Goal: Information Seeking & Learning: Learn about a topic

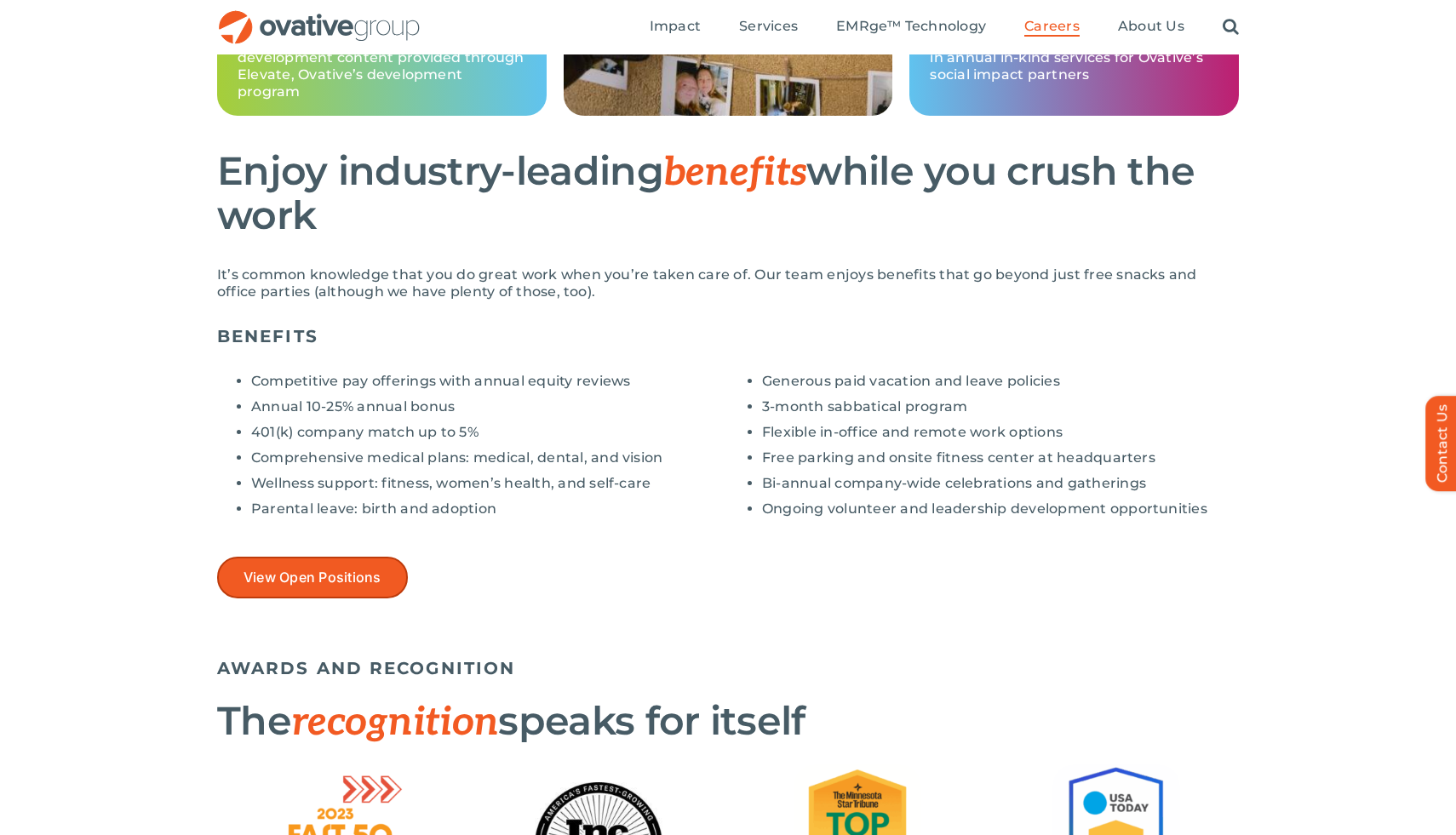
scroll to position [1133, 0]
click at [328, 574] on span "View Open Positions" at bounding box center [313, 578] width 138 height 16
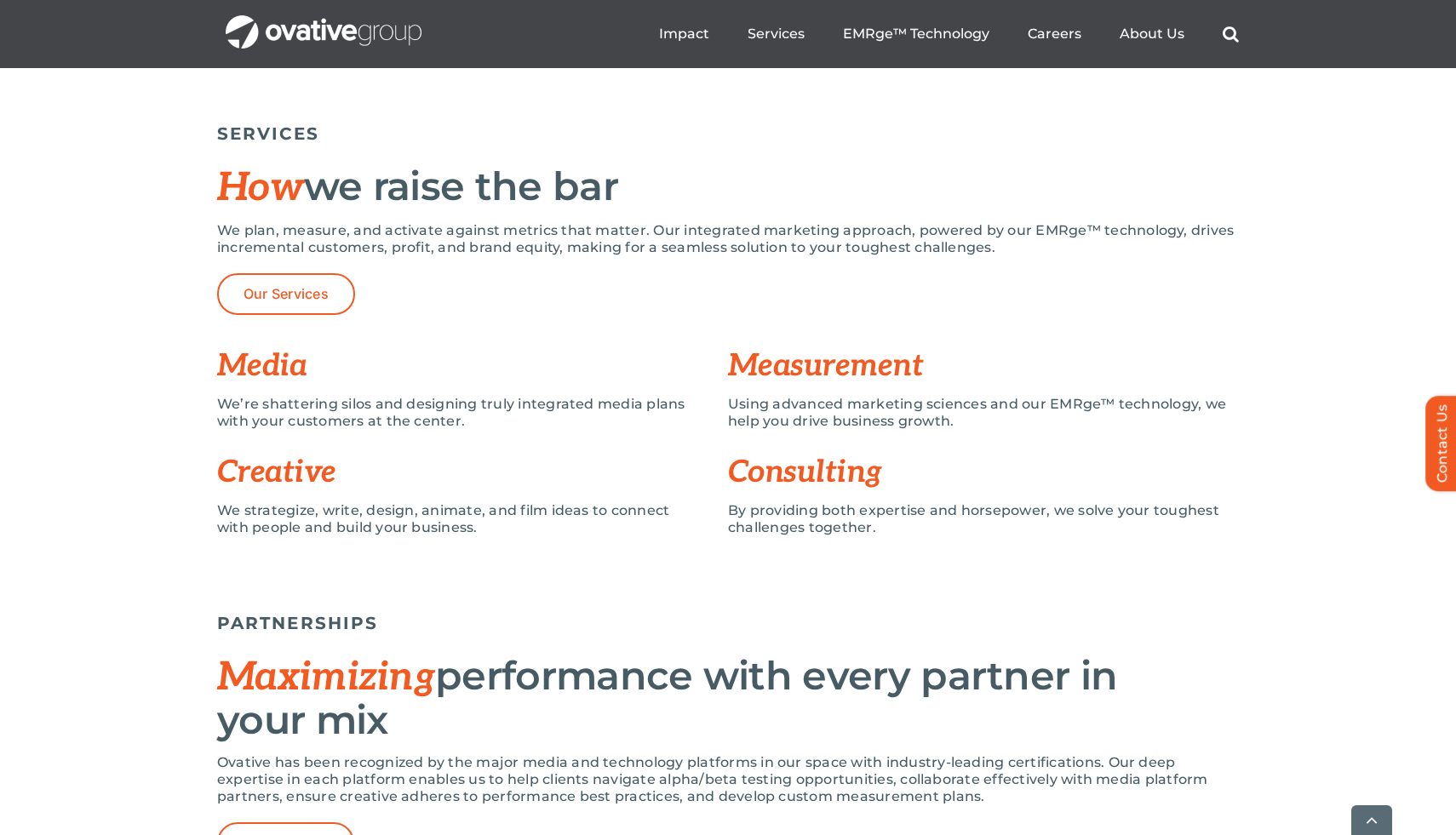
scroll to position [1180, 0]
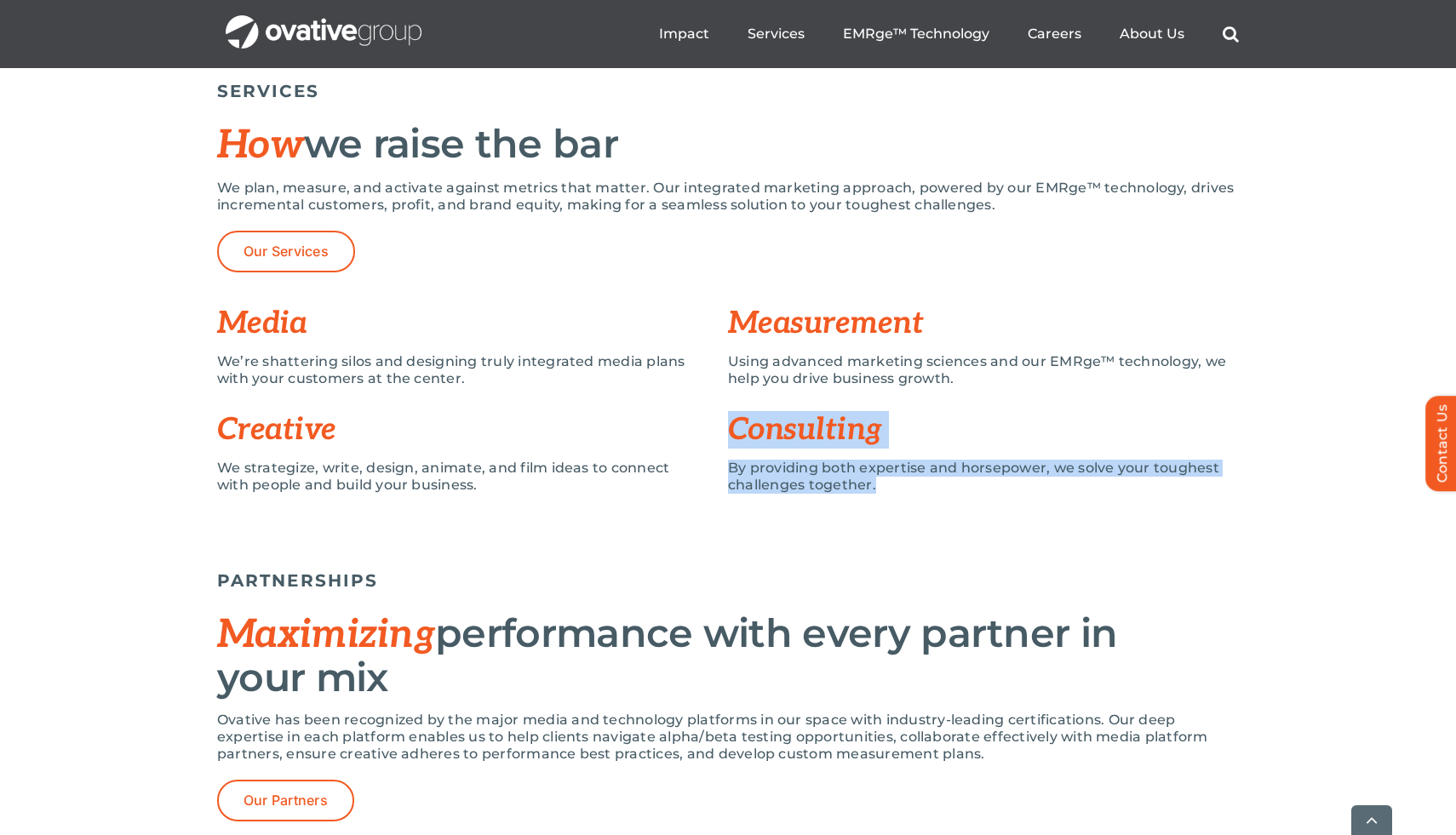
drag, startPoint x: 901, startPoint y: 507, endPoint x: 733, endPoint y: 423, distance: 187.8
click at [733, 423] on div "Consulting By providing both expertise and horsepower, we solve your toughest c…" at bounding box center [983, 458] width 511 height 107
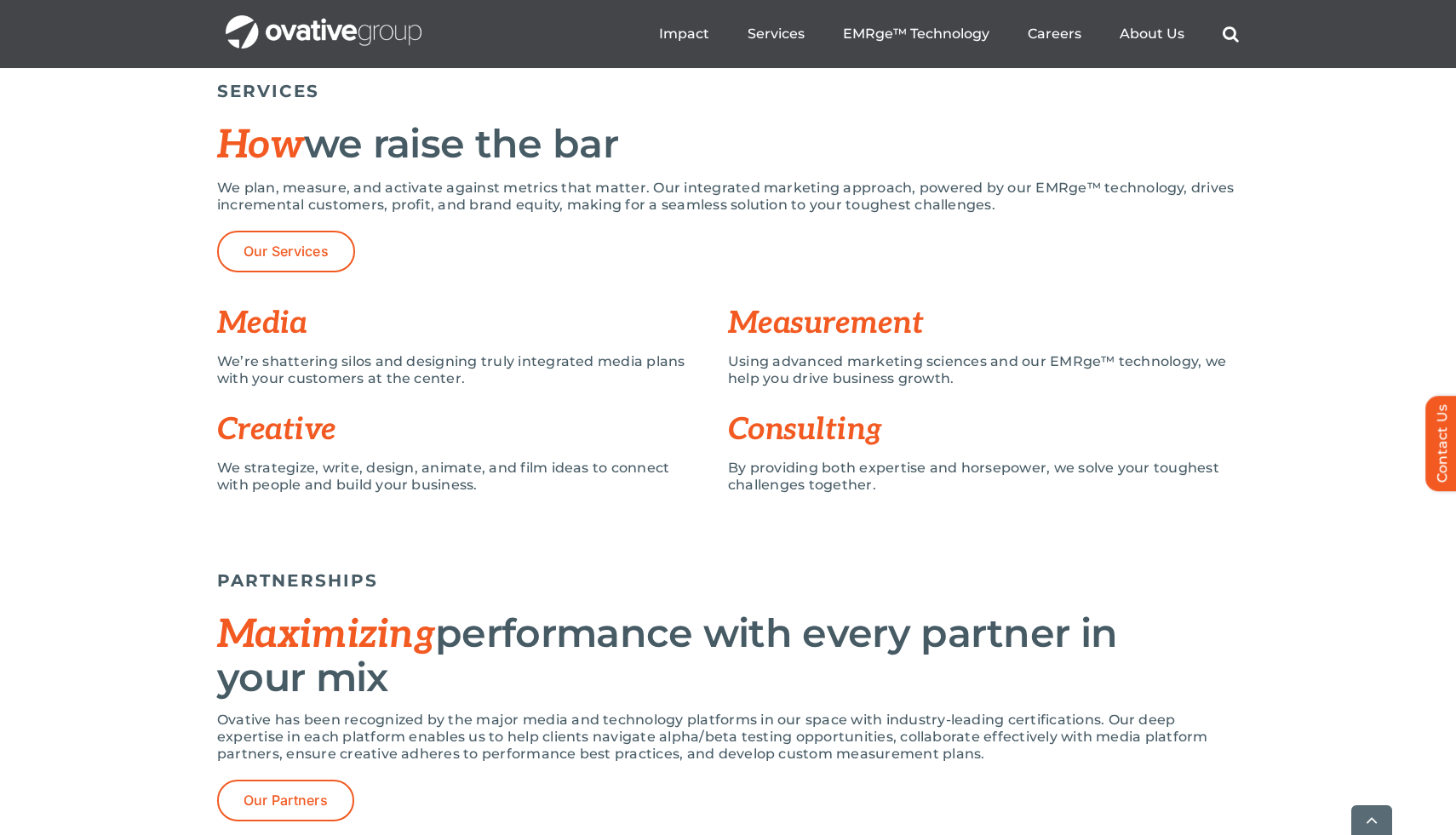
click at [710, 530] on div "SERVICES How we raise the bar We plan, measure, and activate against metrics th…" at bounding box center [728, 304] width 1456 height 464
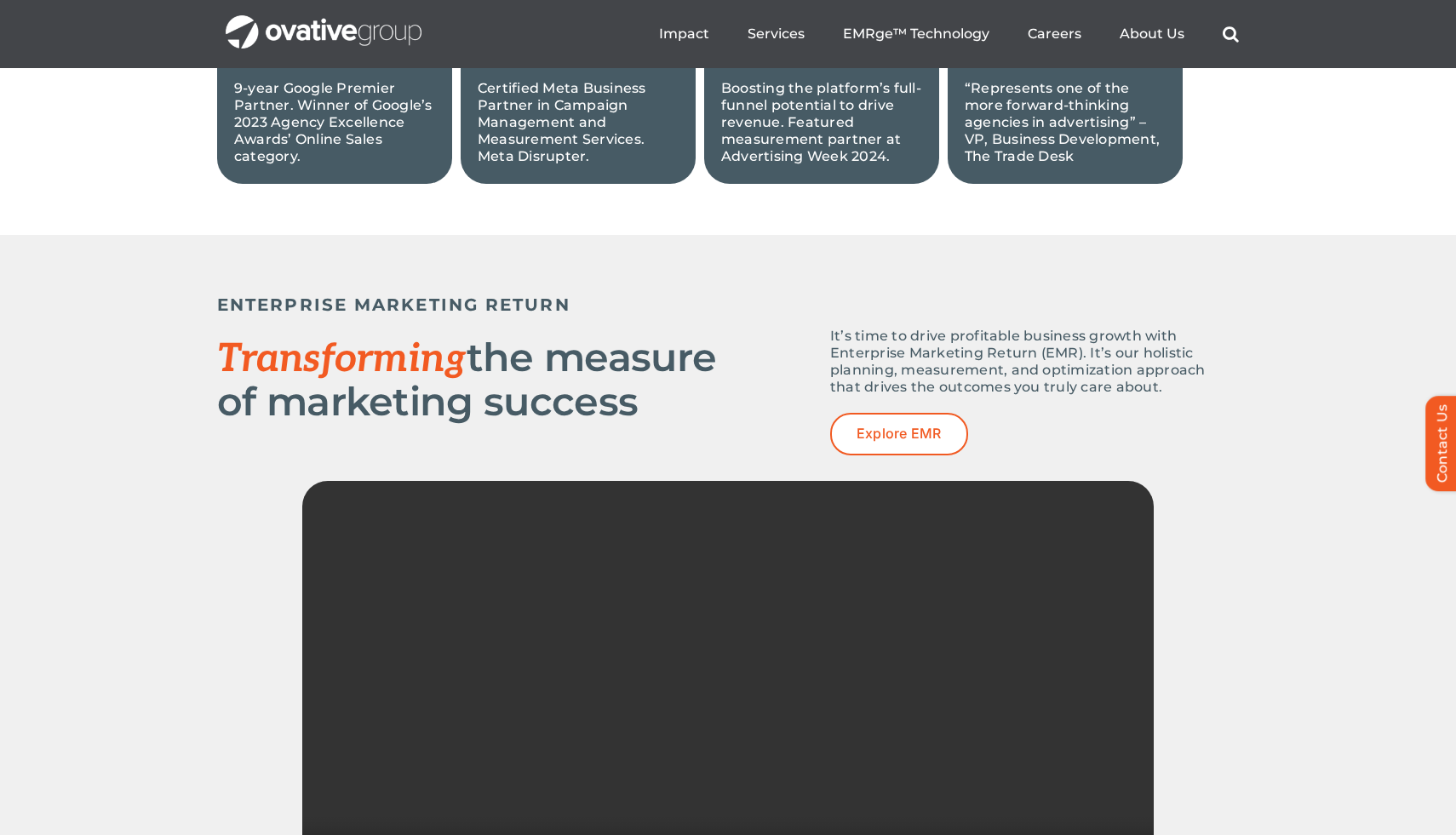
scroll to position [2073, 0]
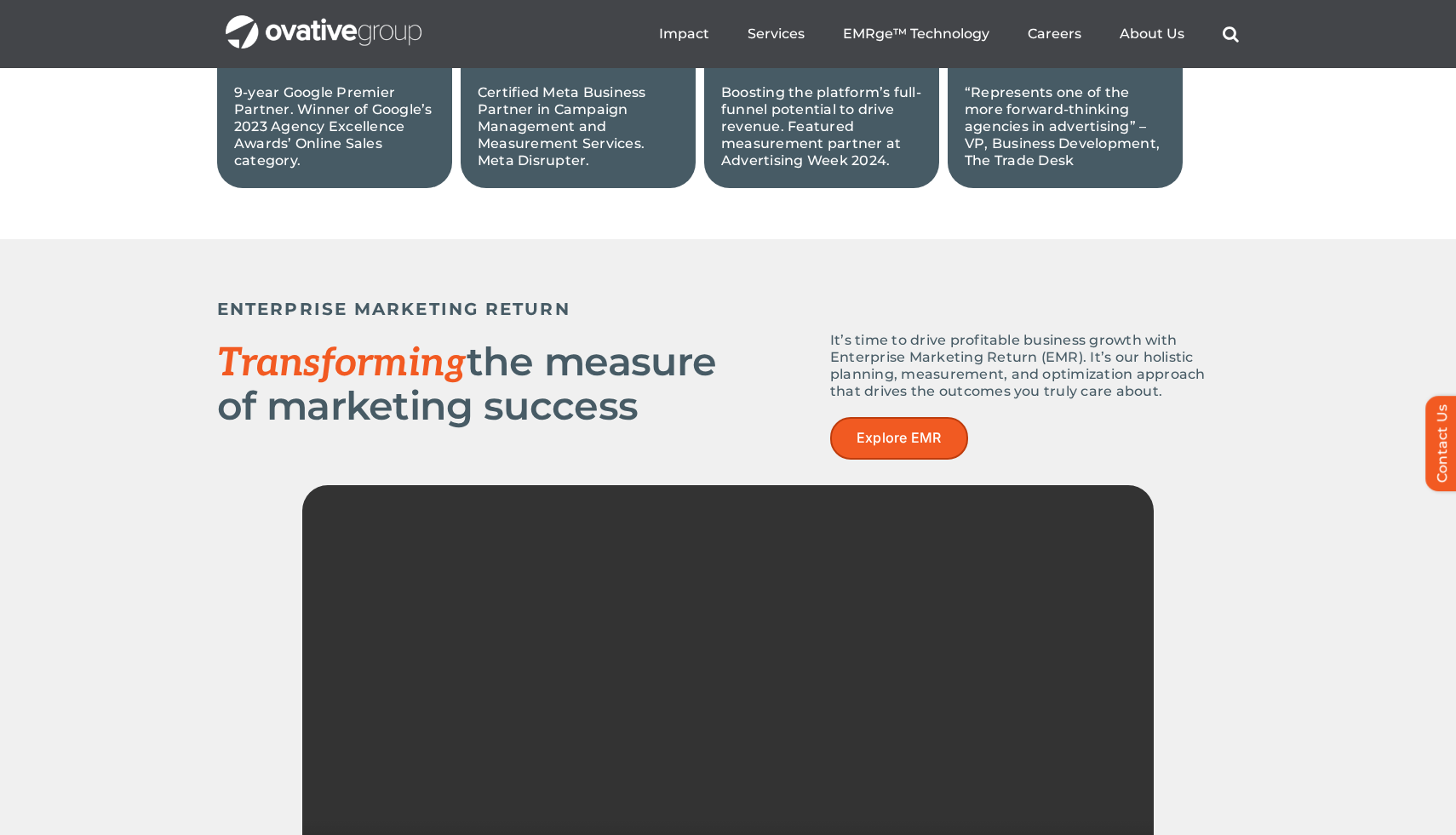
click at [924, 437] on span "Explore EMR" at bounding box center [899, 438] width 85 height 16
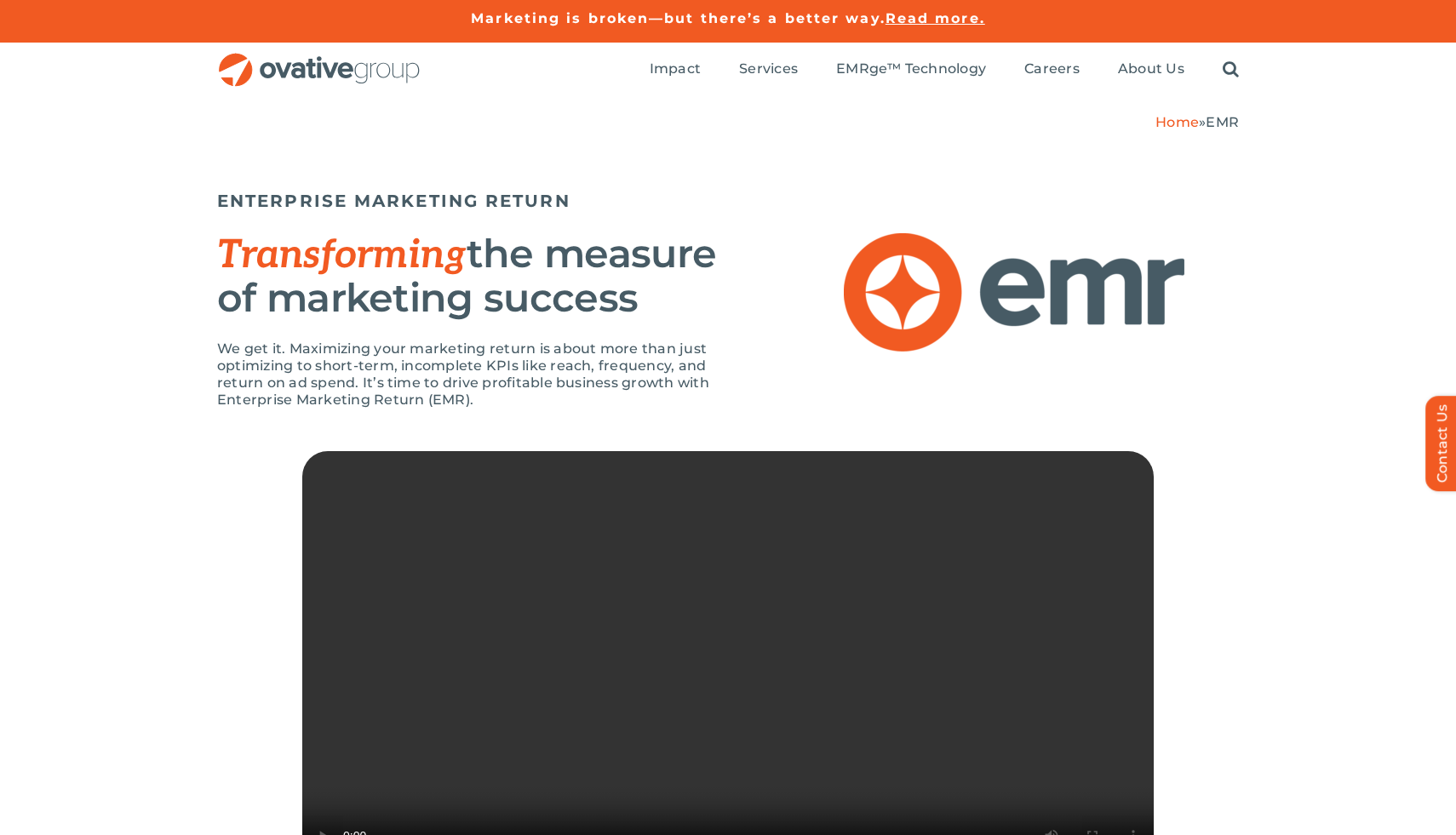
click at [449, 248] on span "Transforming" at bounding box center [342, 256] width 250 height 47
click at [449, 249] on span "Transforming" at bounding box center [342, 256] width 250 height 47
click at [575, 323] on div "Transforming the measure of marketing success" at bounding box center [473, 279] width 511 height 96
click at [560, 367] on p "We get it. Maximizing your marketing return is about more than just optimizing …" at bounding box center [473, 374] width 511 height 68
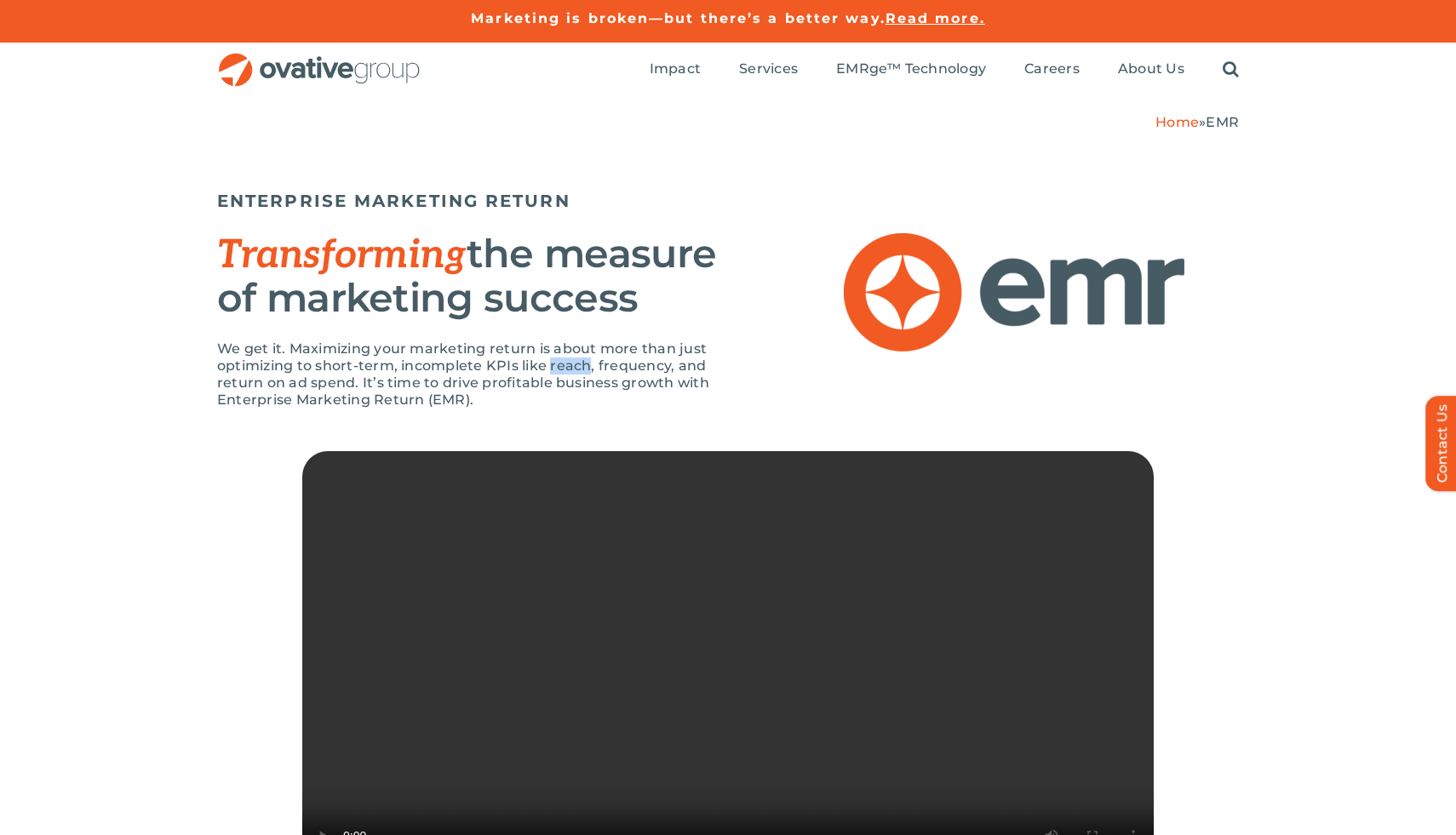
click at [560, 367] on p "We get it. Maximizing your marketing return is about more than just optimizing …" at bounding box center [473, 374] width 511 height 68
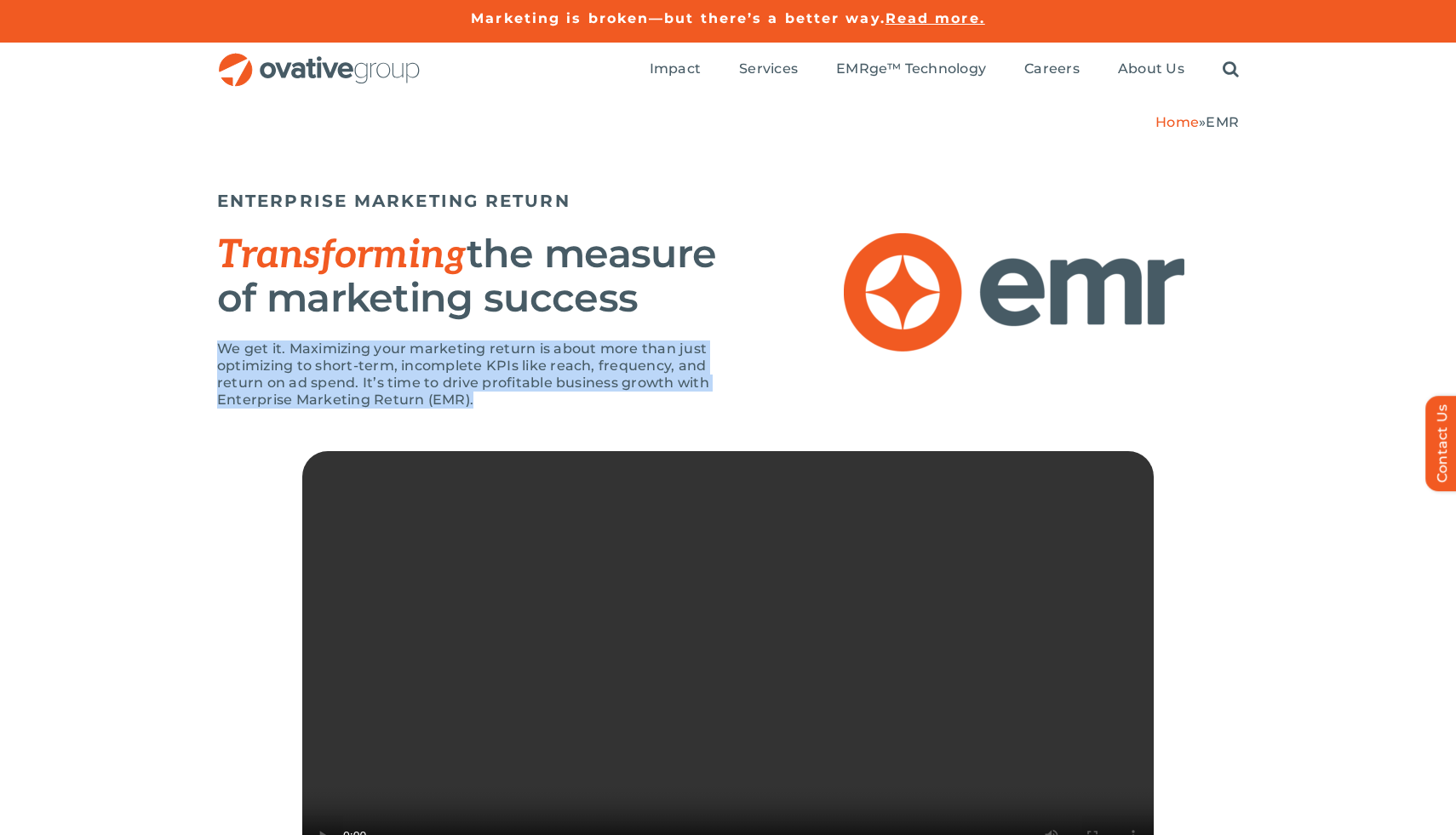
click at [560, 367] on p "We get it. Maximizing your marketing return is about more than just optimizing …" at bounding box center [473, 374] width 511 height 68
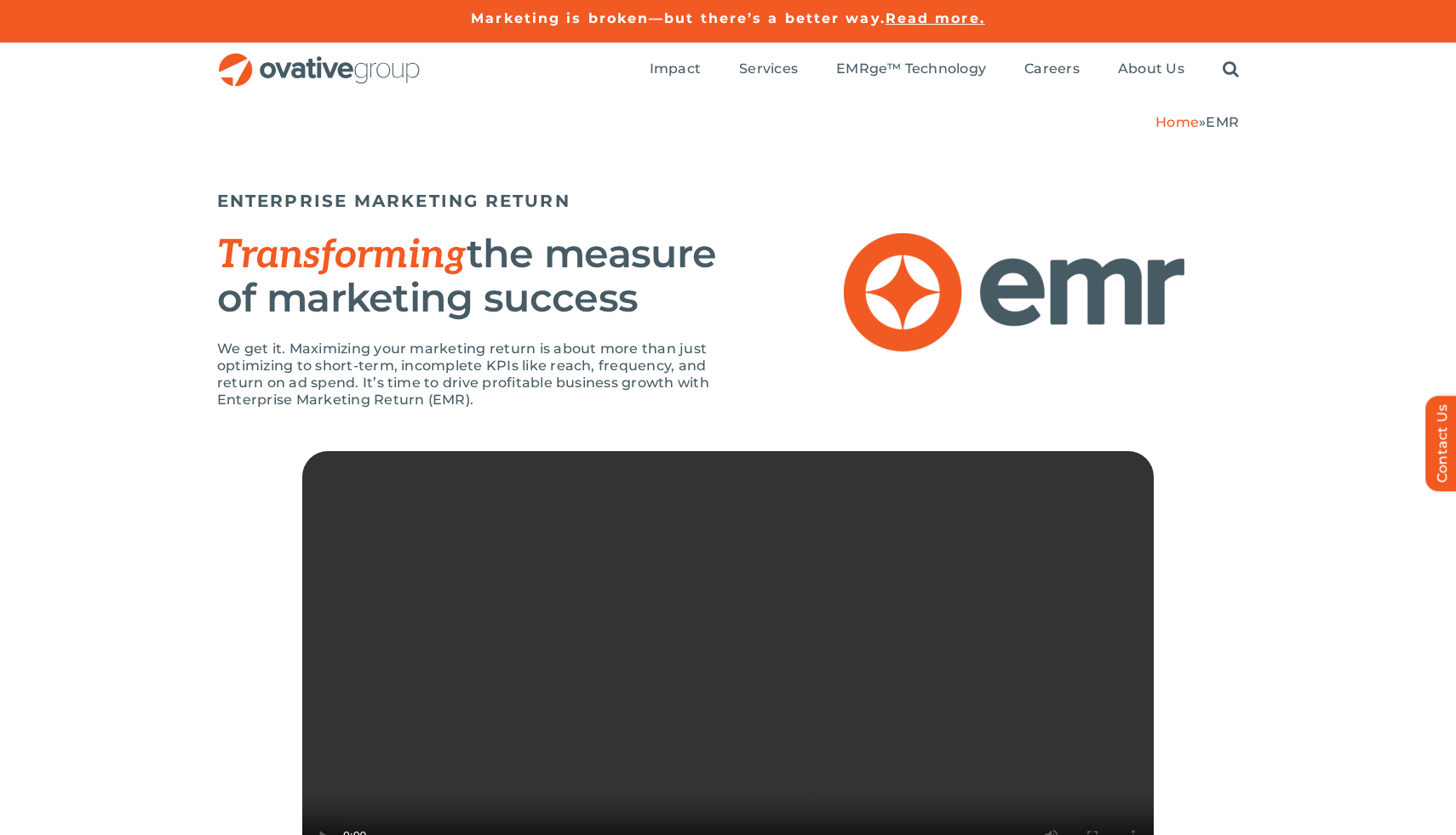
click at [583, 400] on p "We get it. Maximizing your marketing return is about more than just optimizing …" at bounding box center [473, 374] width 511 height 68
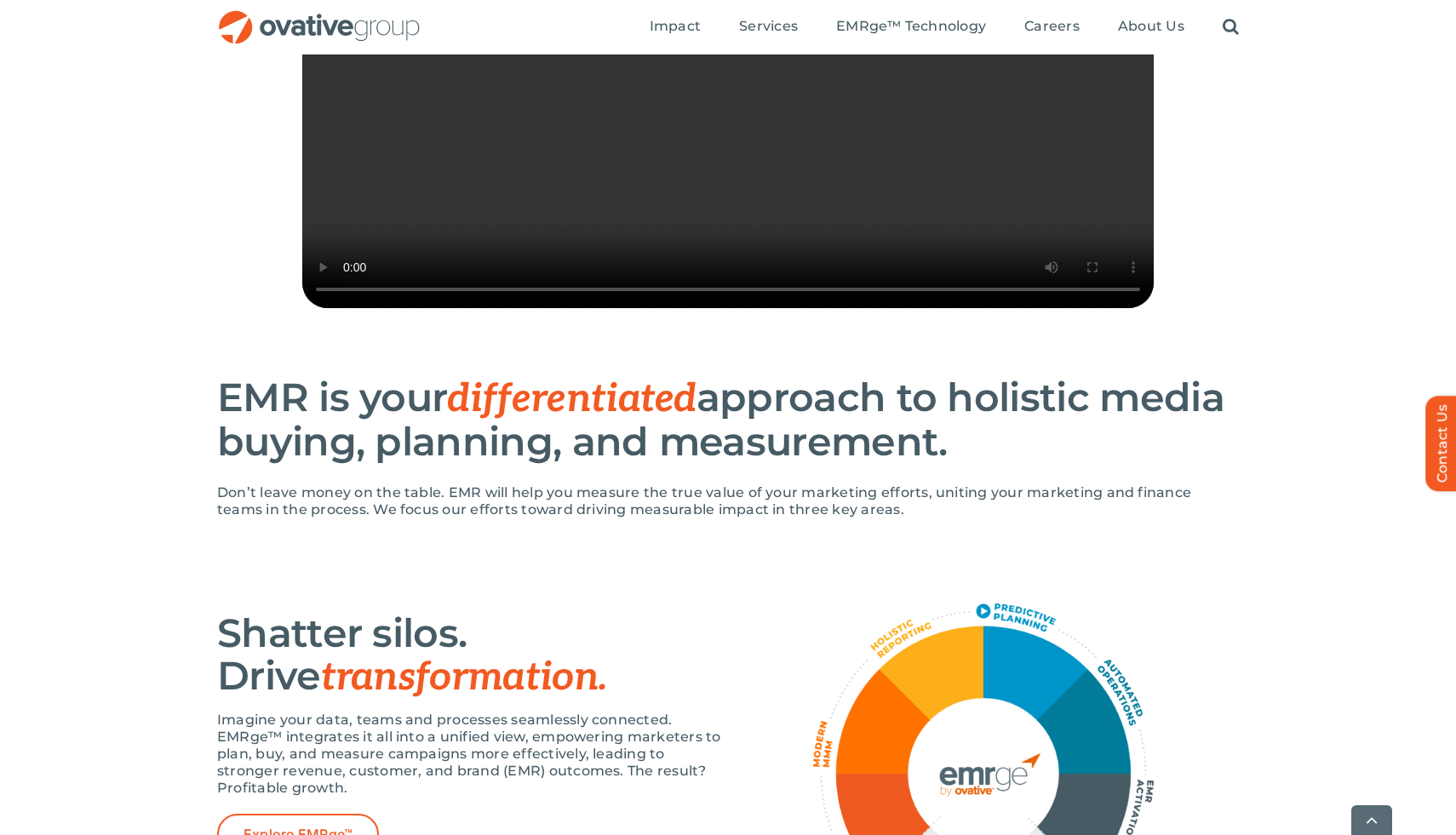
scroll to position [71, 0]
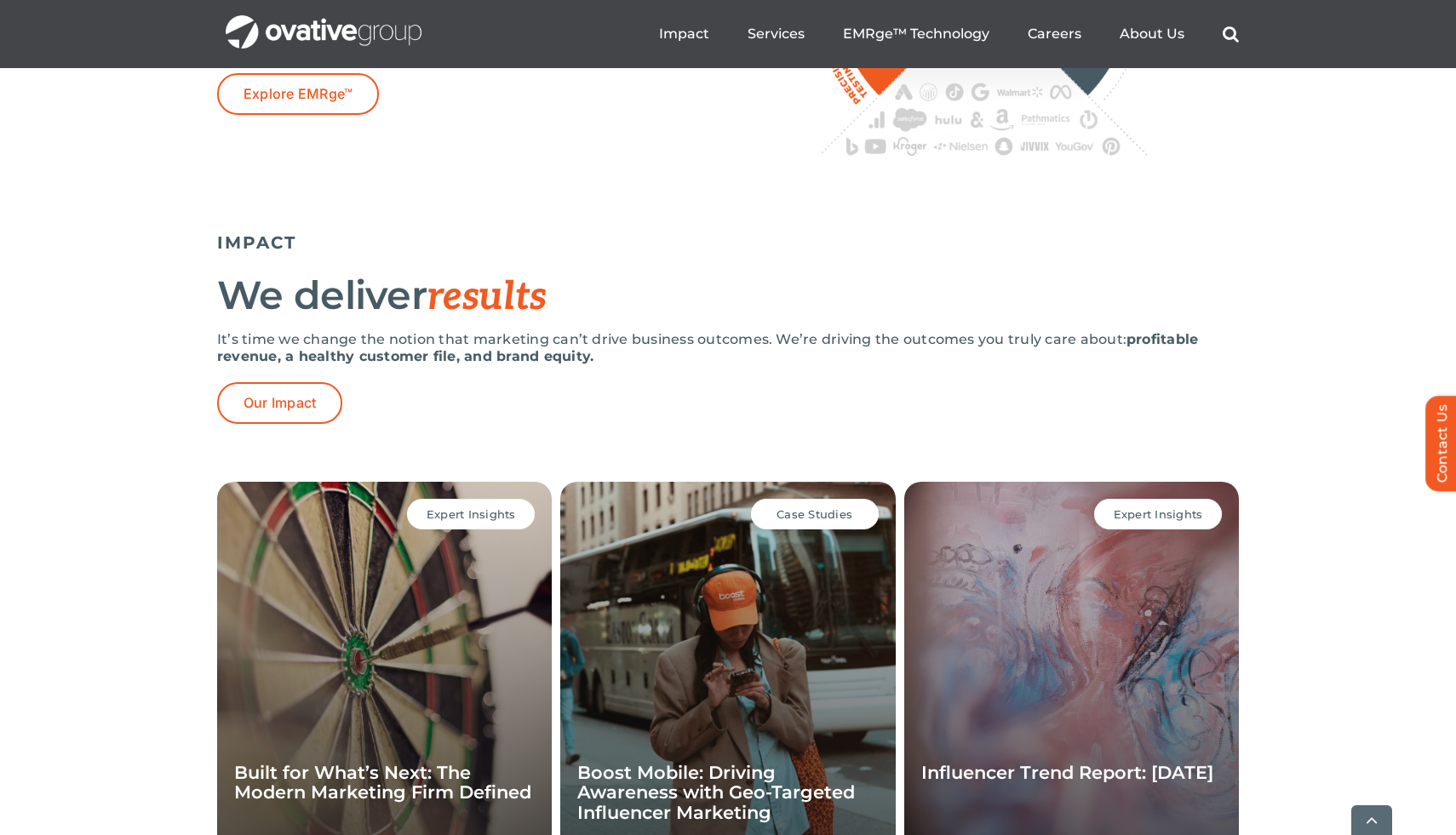
scroll to position [3491, 0]
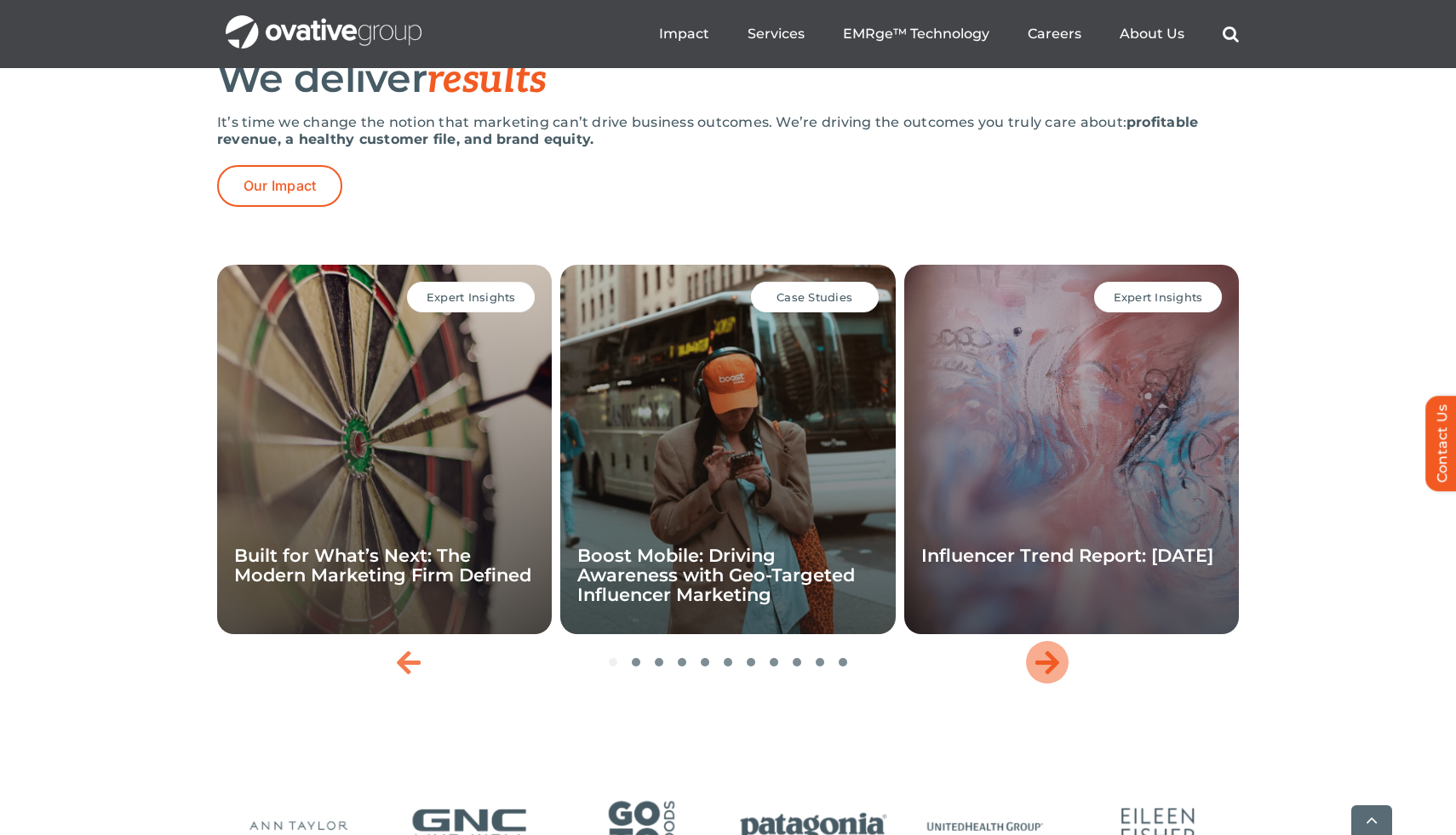
click at [1058, 676] on icon "Next slide" at bounding box center [1047, 662] width 24 height 28
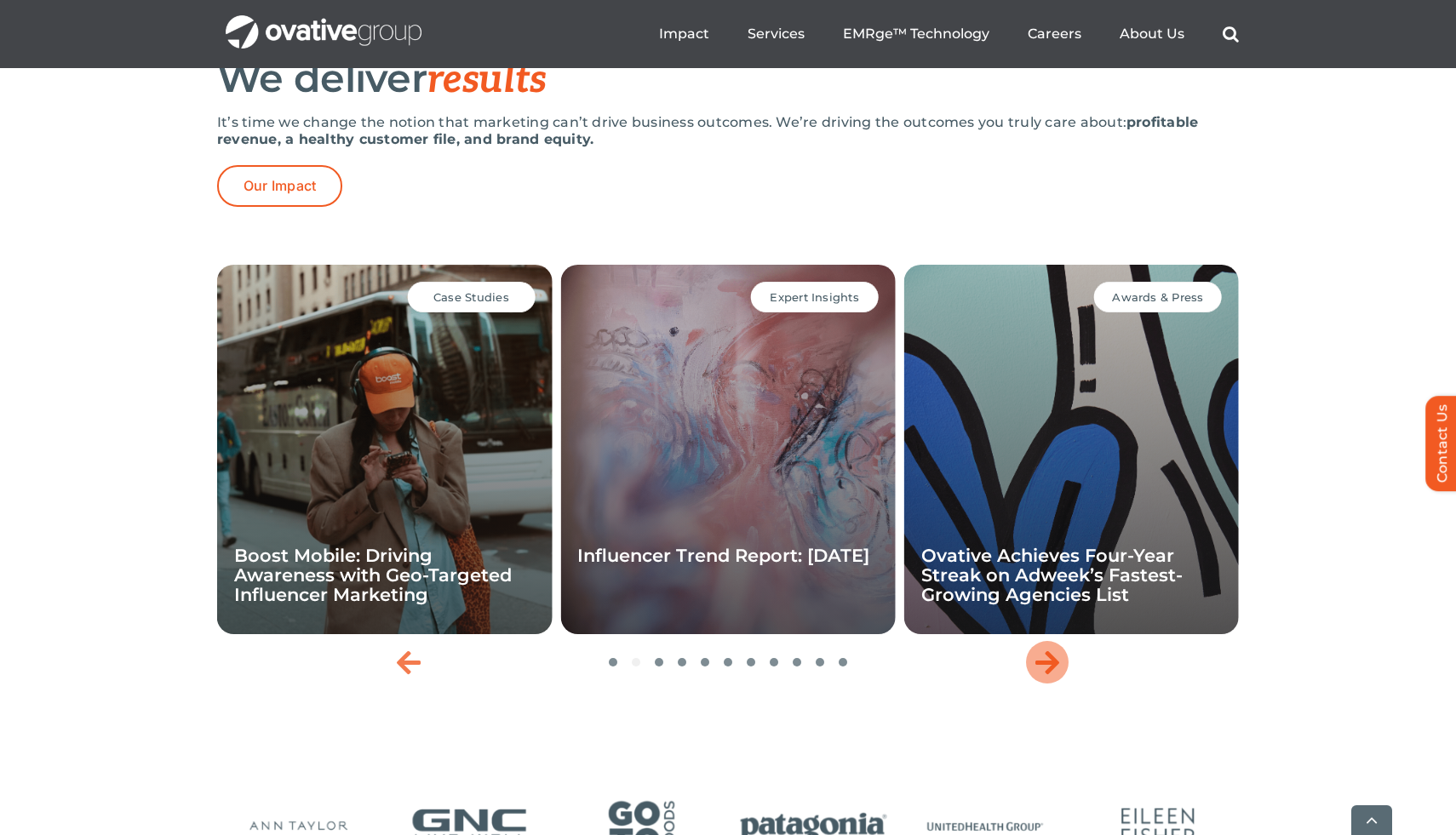
click at [1058, 676] on icon "Next slide" at bounding box center [1047, 662] width 24 height 28
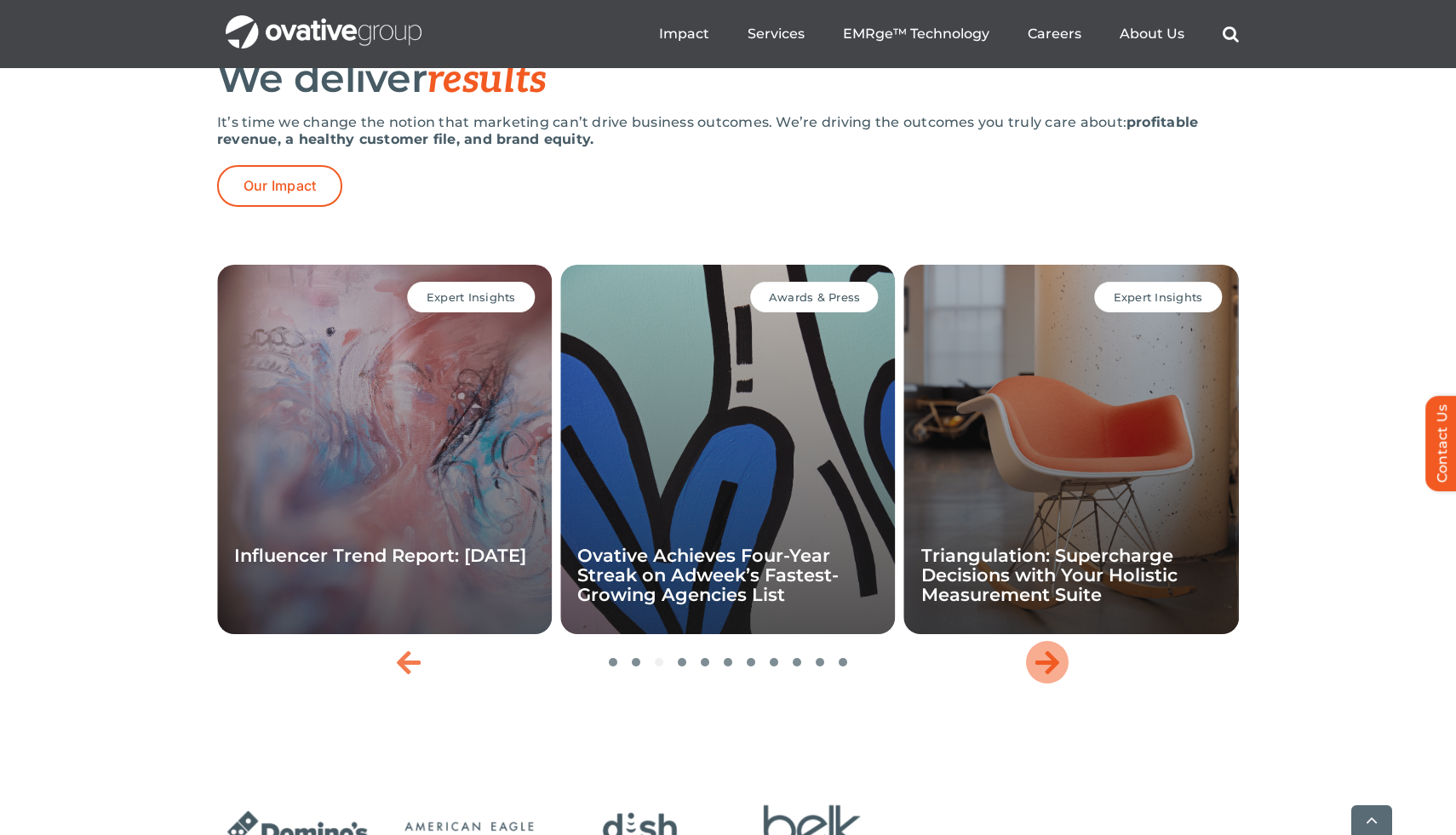
click at [1058, 676] on icon "Next slide" at bounding box center [1047, 662] width 24 height 28
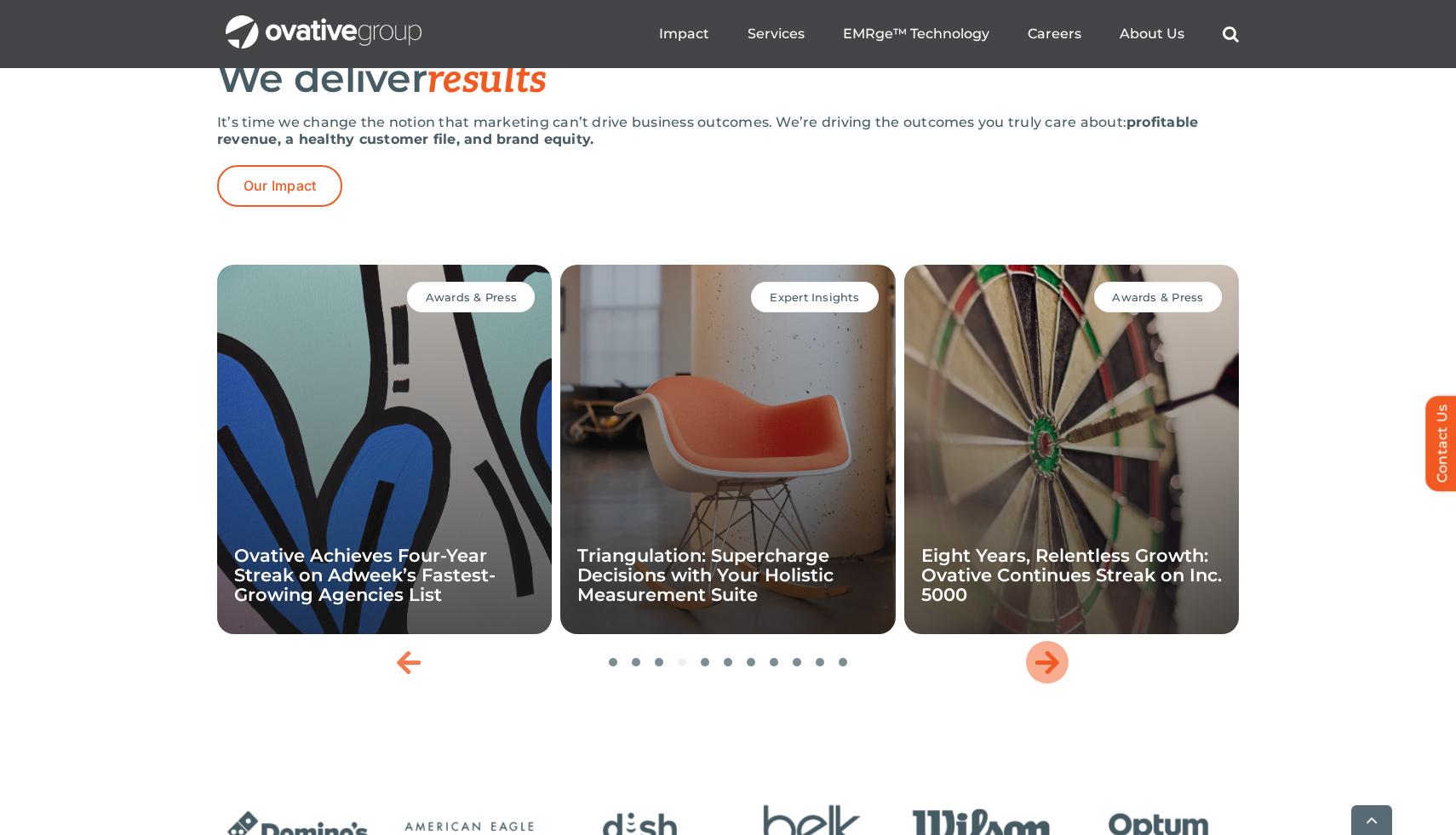
click at [1058, 676] on icon "Next slide" at bounding box center [1047, 662] width 24 height 28
click at [1053, 676] on icon "Next slide" at bounding box center [1047, 662] width 24 height 28
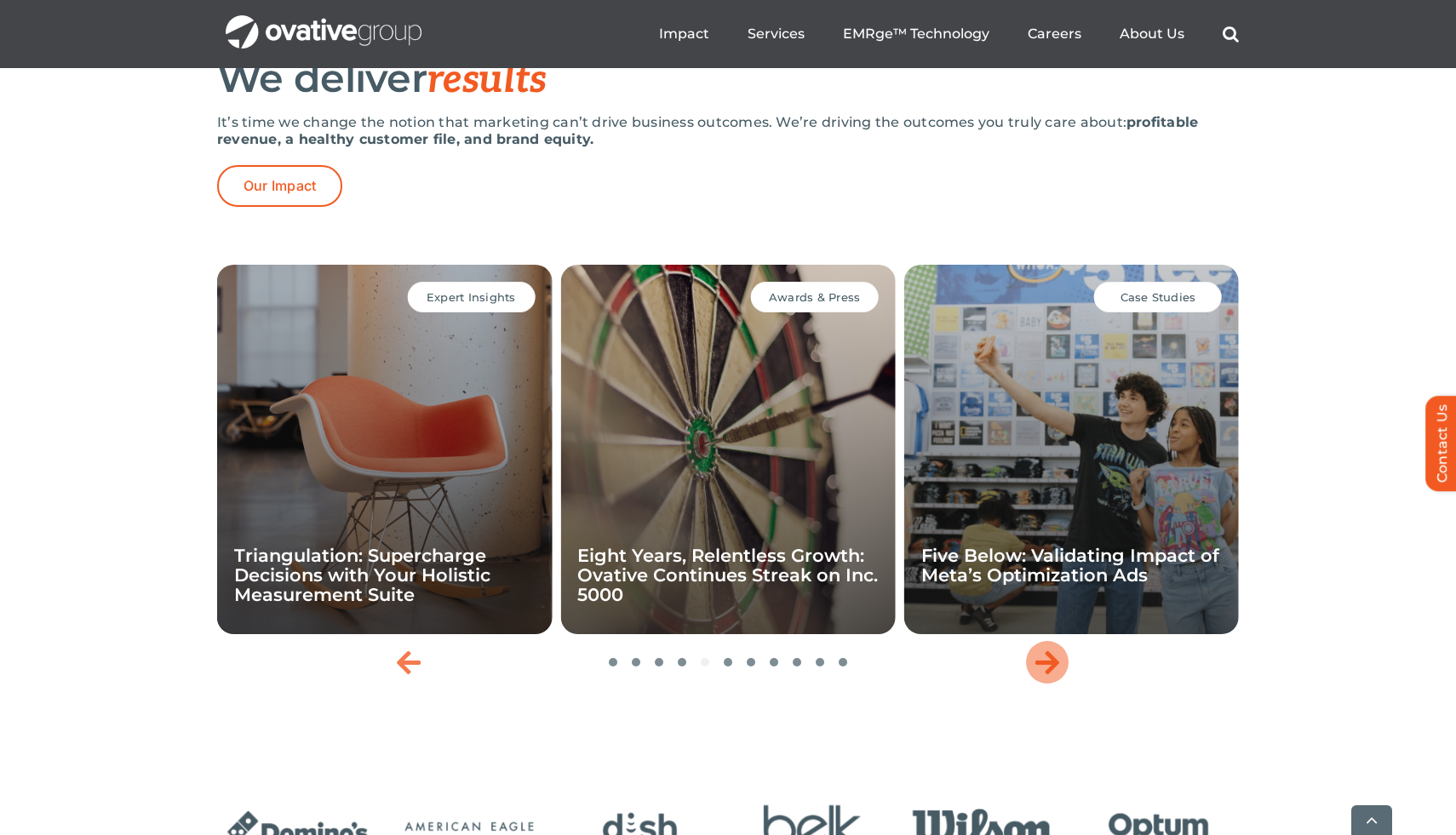
click at [1050, 676] on icon "Next slide" at bounding box center [1047, 662] width 24 height 28
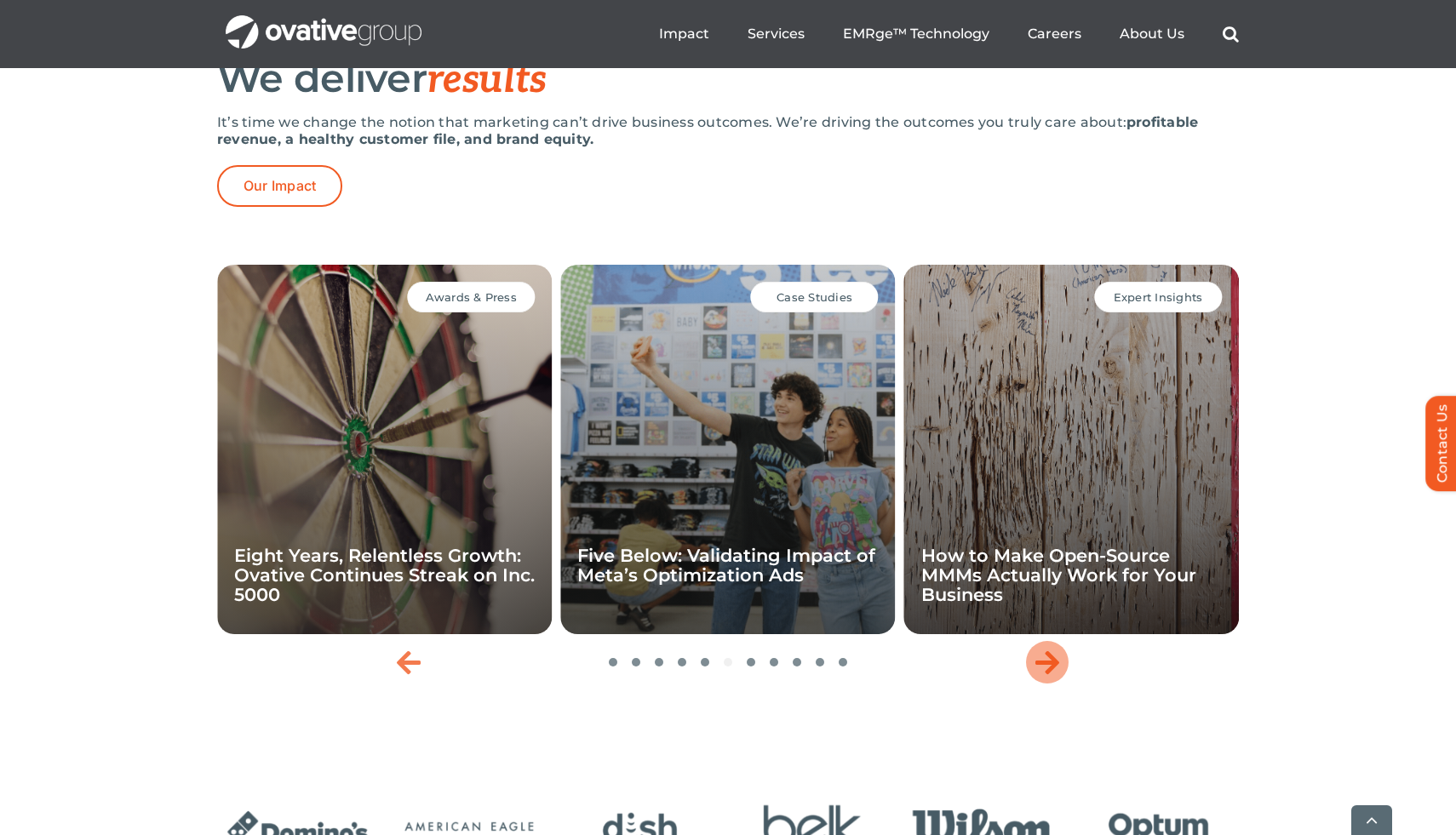
click at [1050, 676] on icon "Next slide" at bounding box center [1047, 662] width 24 height 28
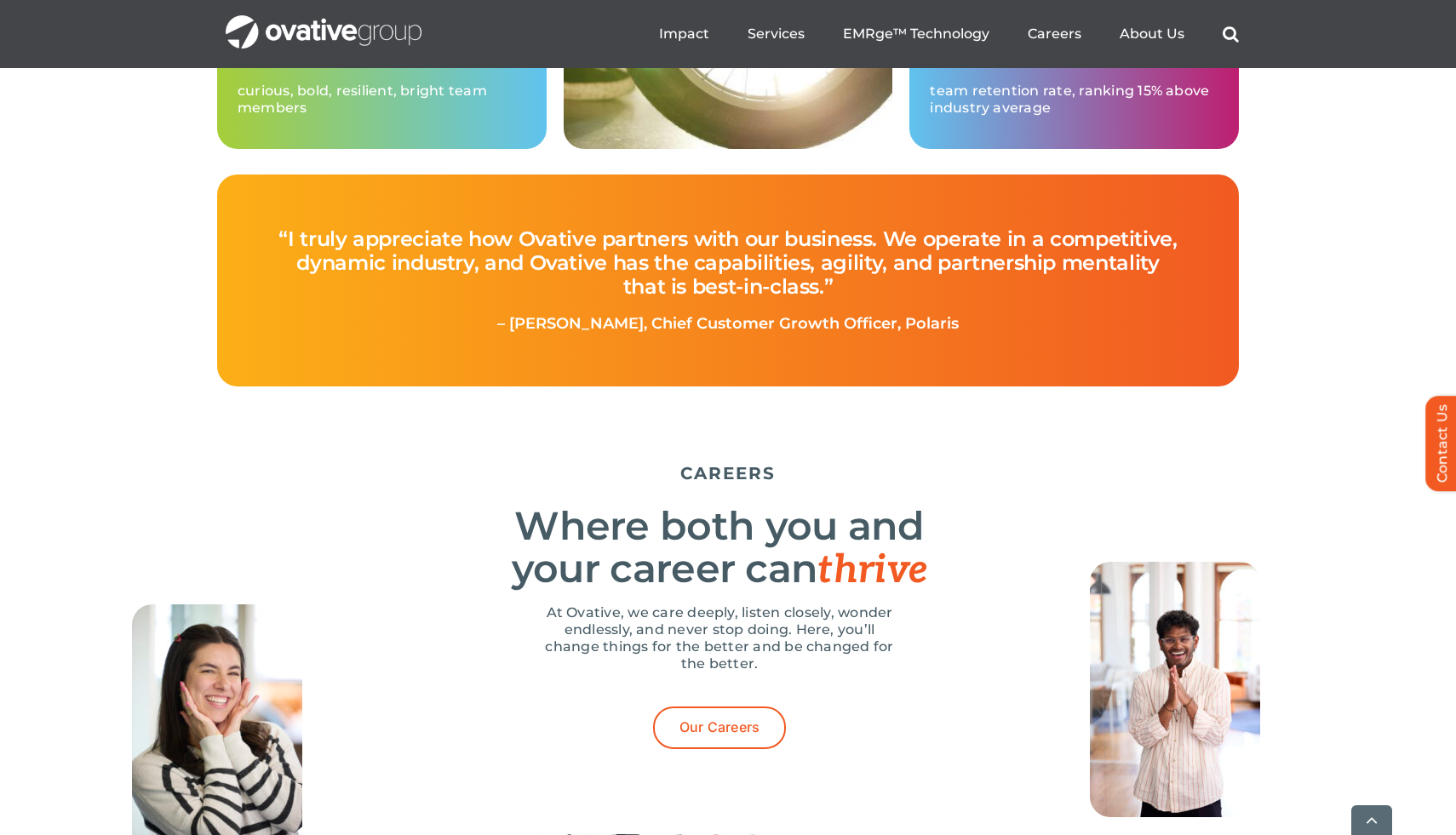
scroll to position [4988, 0]
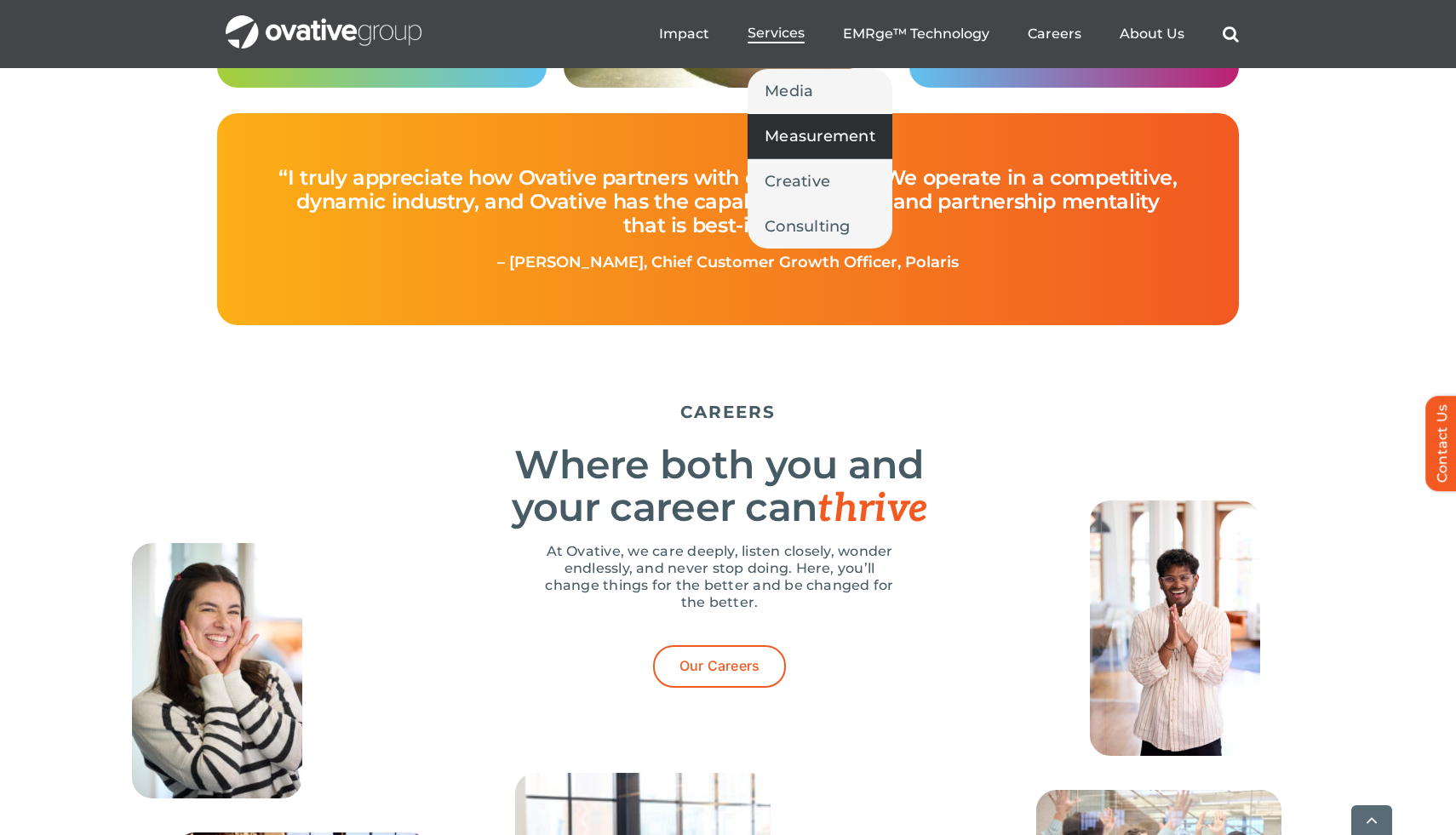
click at [817, 143] on span "Measurement" at bounding box center [820, 136] width 111 height 24
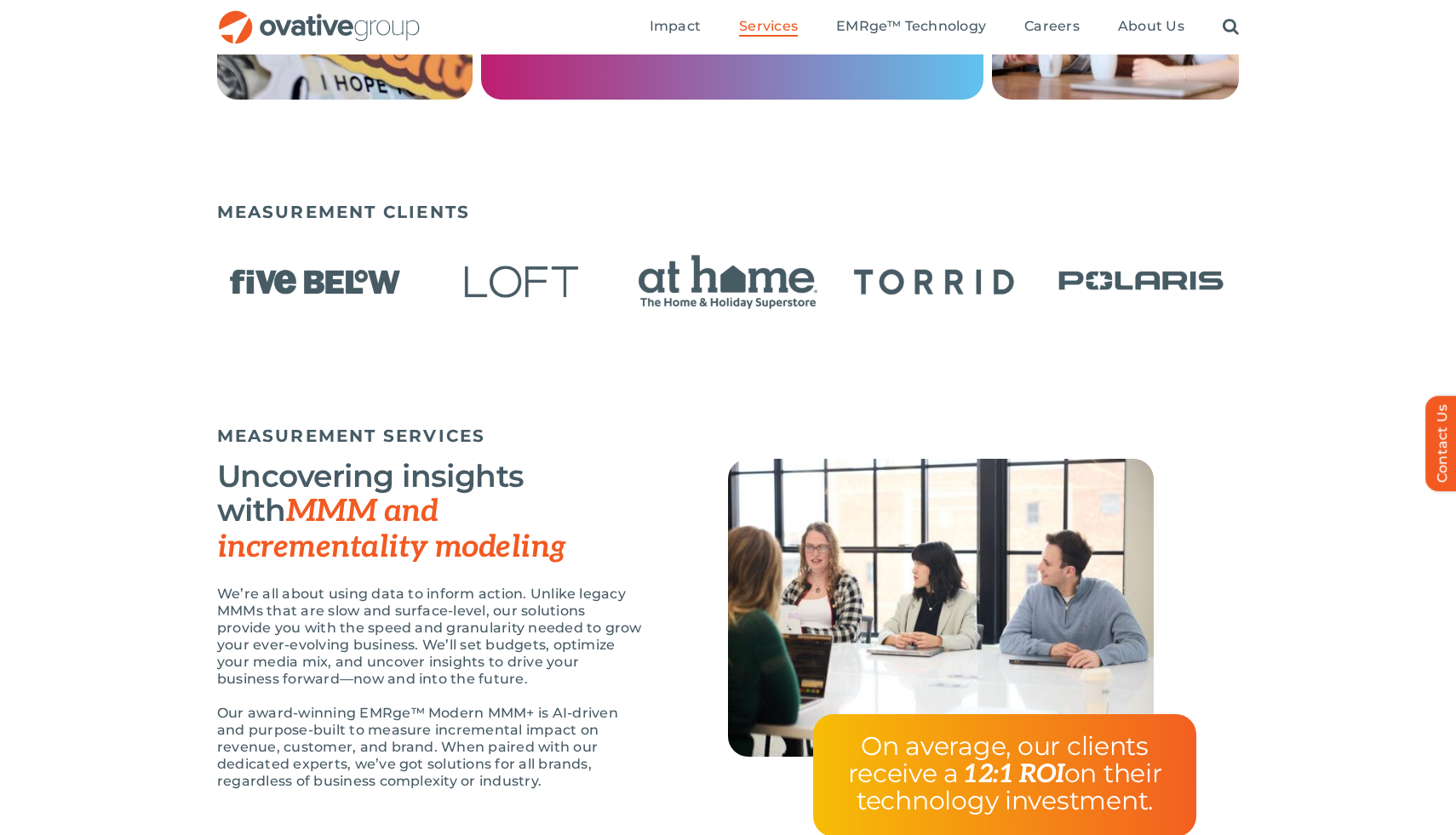
scroll to position [521, 0]
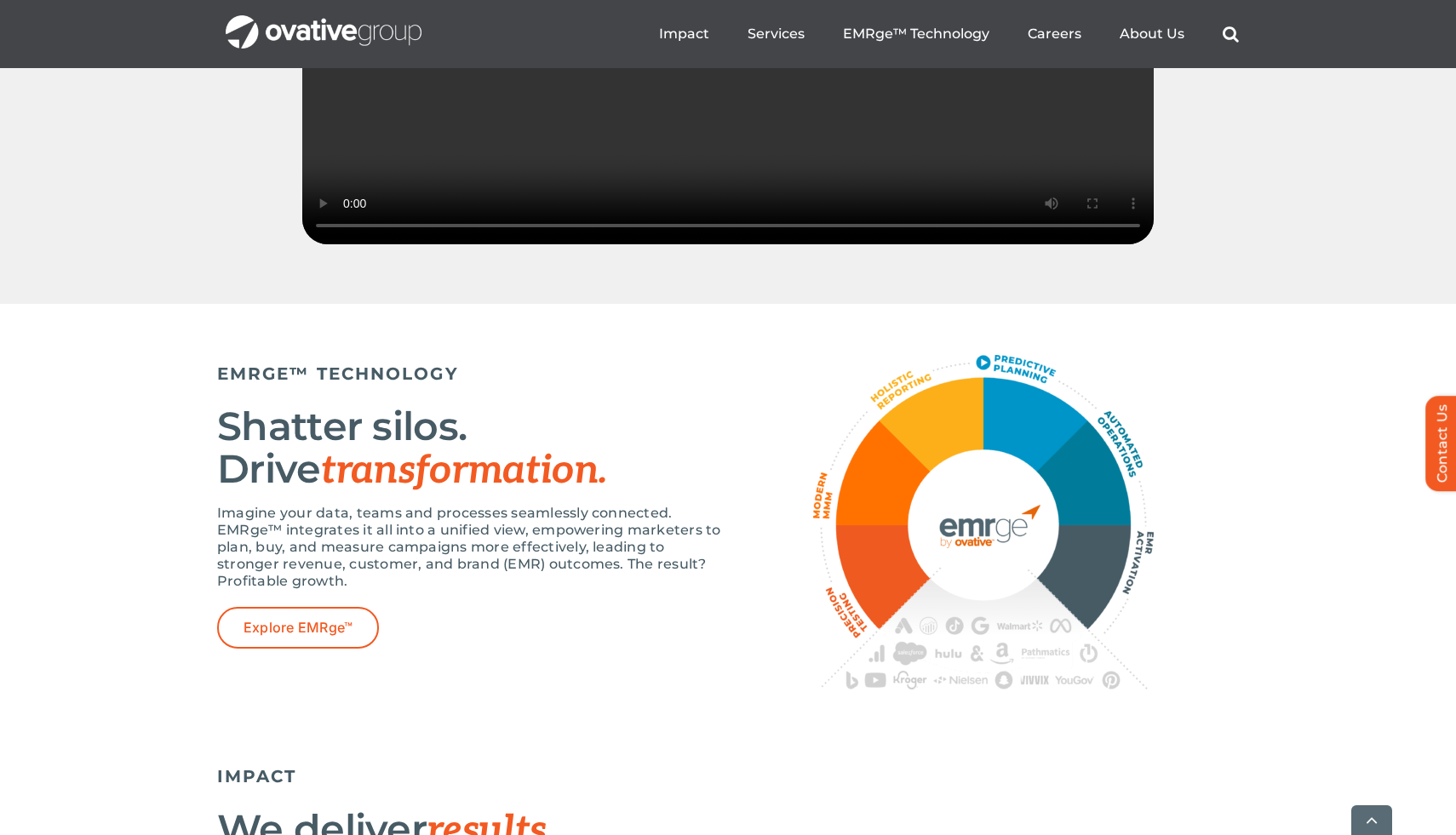
scroll to position [2958, 0]
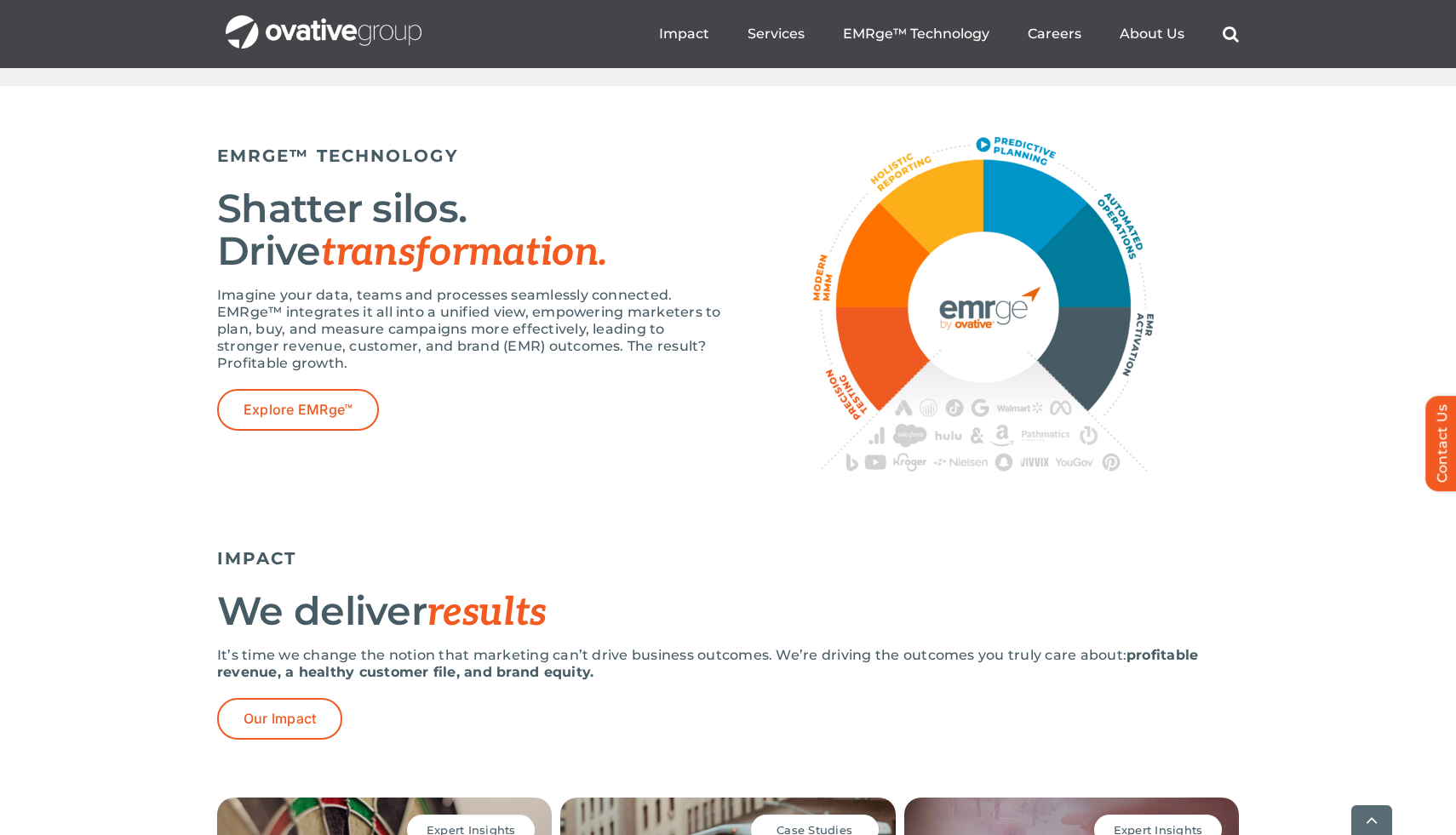
click at [430, 261] on h2 "Shatter silos. Drive transformation." at bounding box center [473, 231] width 511 height 87
click at [567, 166] on h5 "EMRGE™ TECHNOLOGY" at bounding box center [473, 155] width 511 height 21
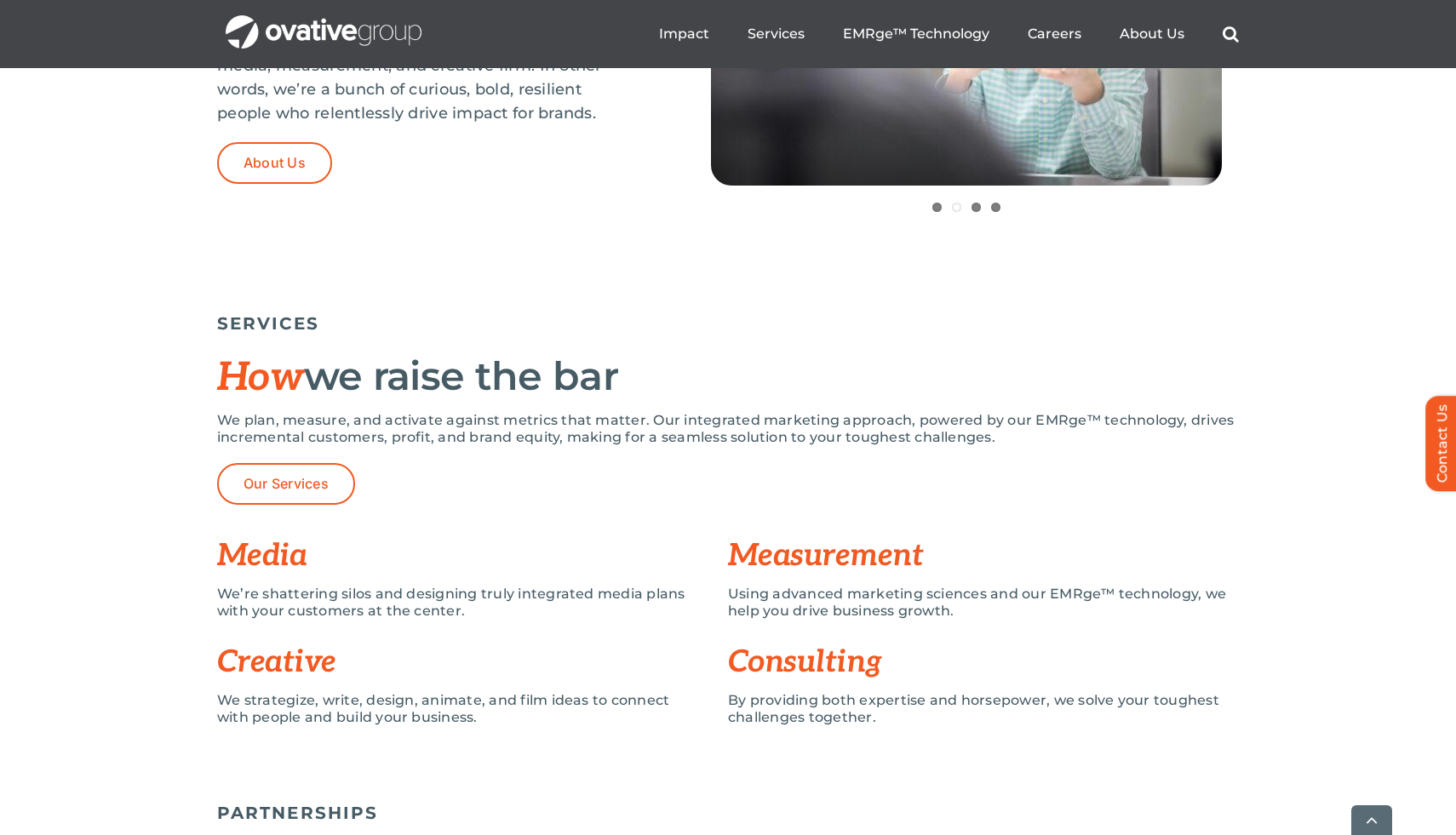
scroll to position [1321, 0]
